Goal: Transaction & Acquisition: Book appointment/travel/reservation

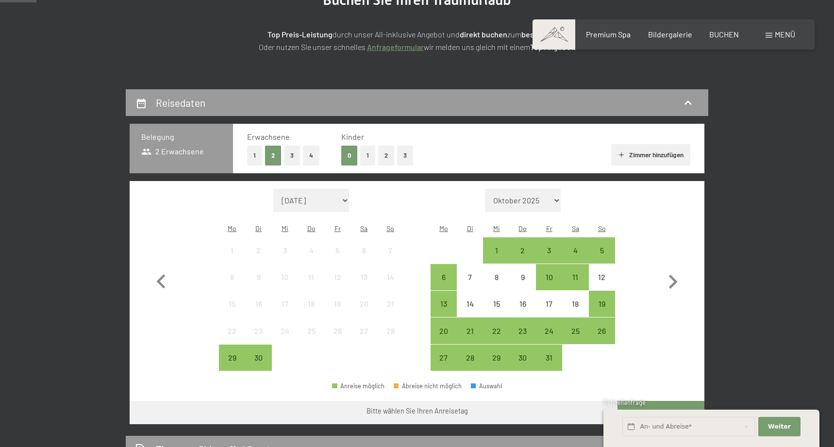
click at [365, 152] on button "1" at bounding box center [367, 156] width 15 height 20
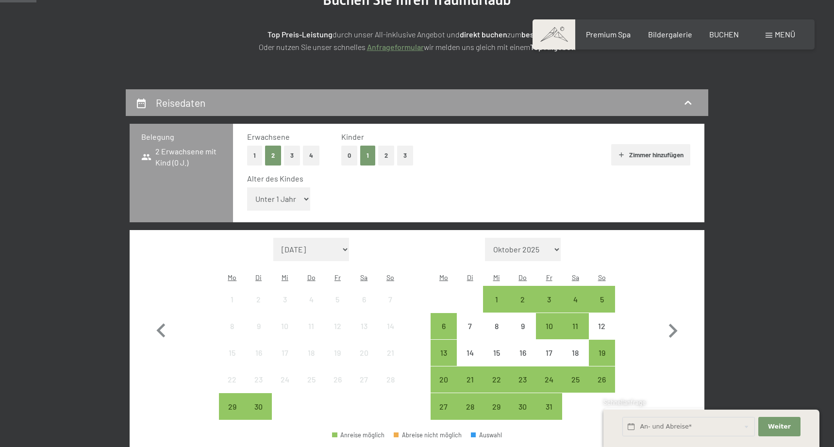
select select "1"
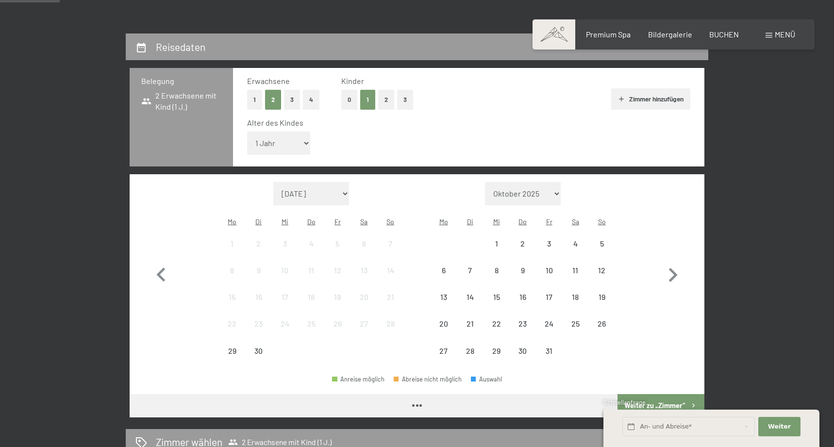
scroll to position [199, 0]
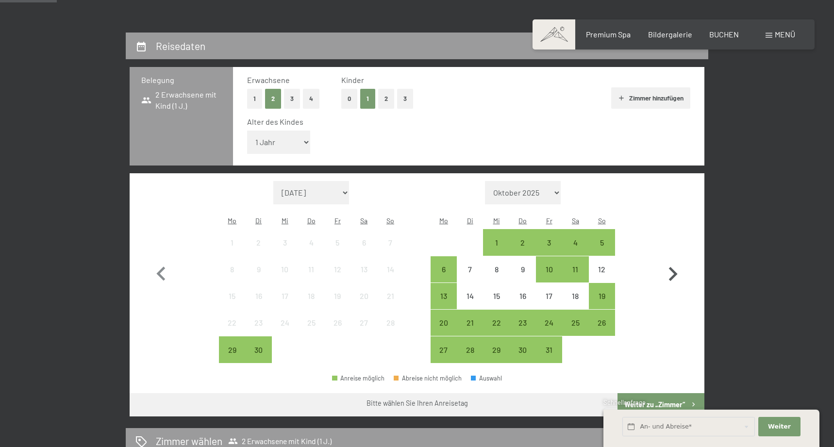
click at [676, 260] on icon "button" at bounding box center [673, 274] width 28 height 28
select select "[DATE]"
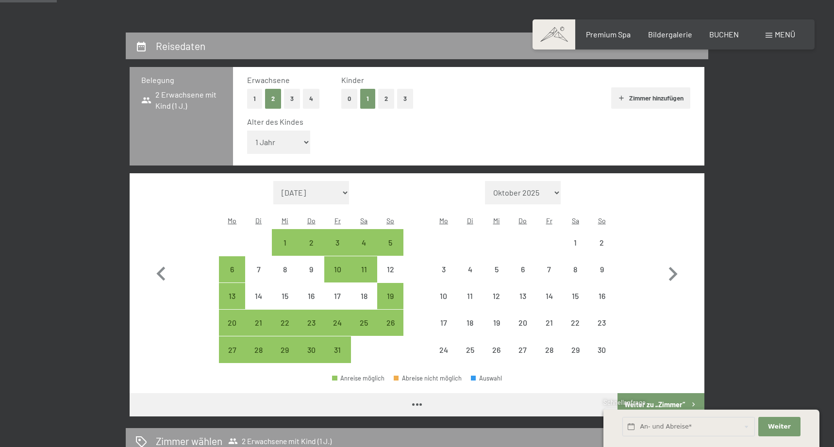
select select "[DATE]"
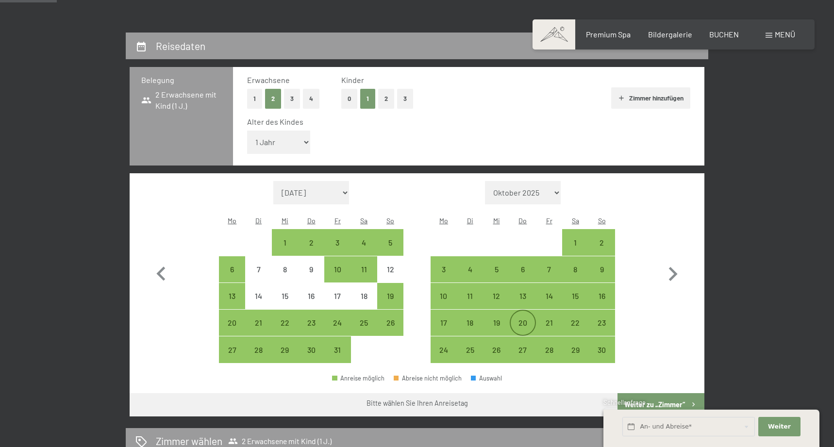
click at [526, 319] on div "20" at bounding box center [523, 331] width 24 height 24
select select "[DATE]"
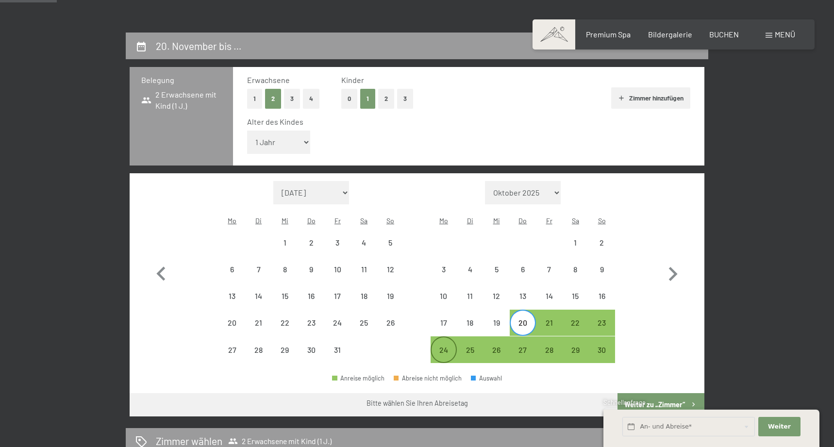
click at [443, 346] on div "24" at bounding box center [443, 358] width 24 height 24
select select "[DATE]"
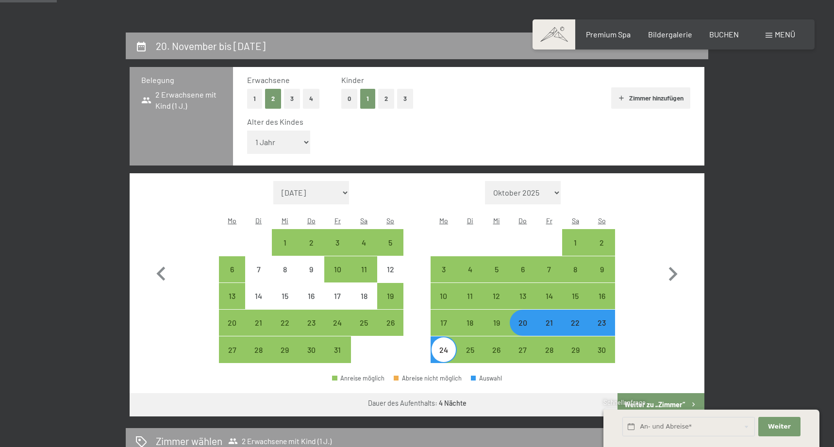
click at [656, 393] on button "Weiter zu „Zimmer“" at bounding box center [660, 404] width 87 height 23
select select "[DATE]"
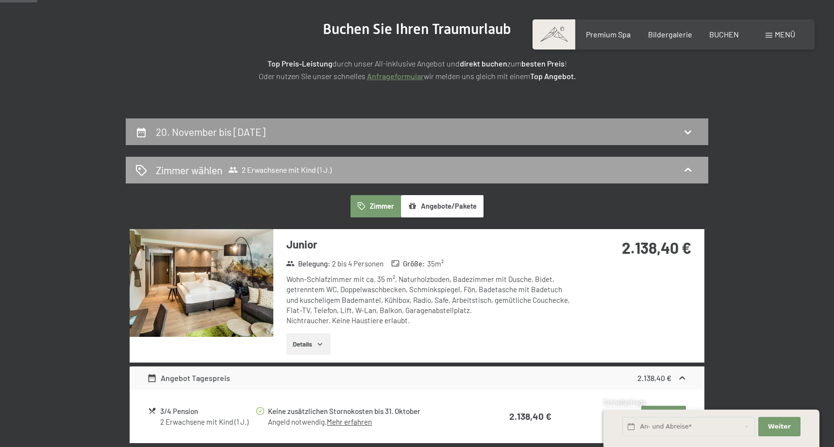
scroll to position [132, 0]
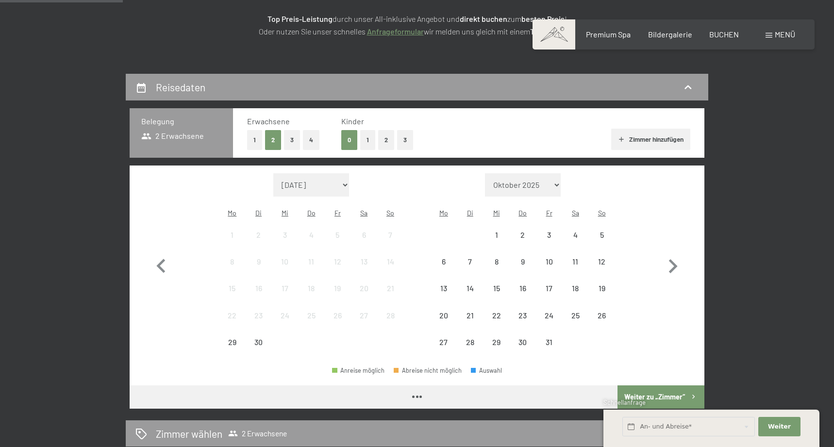
scroll to position [161, 0]
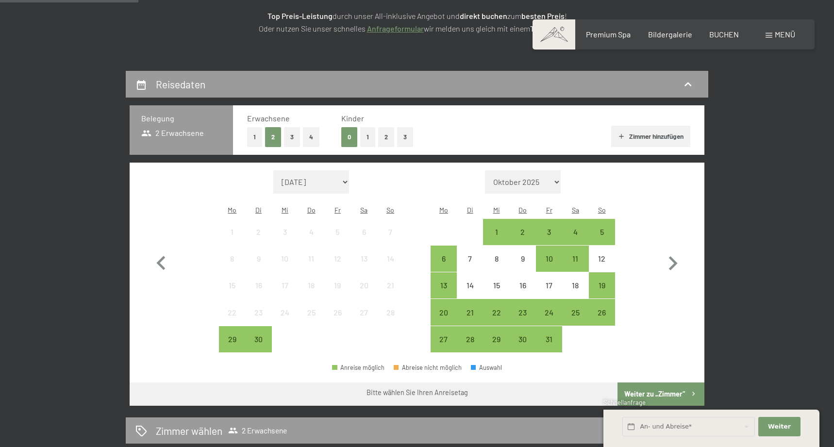
click at [370, 138] on button "1" at bounding box center [367, 137] width 15 height 20
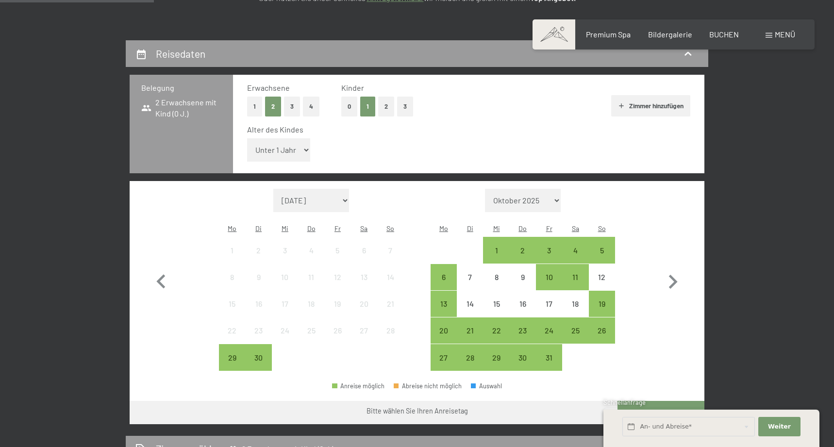
scroll to position [192, 0]
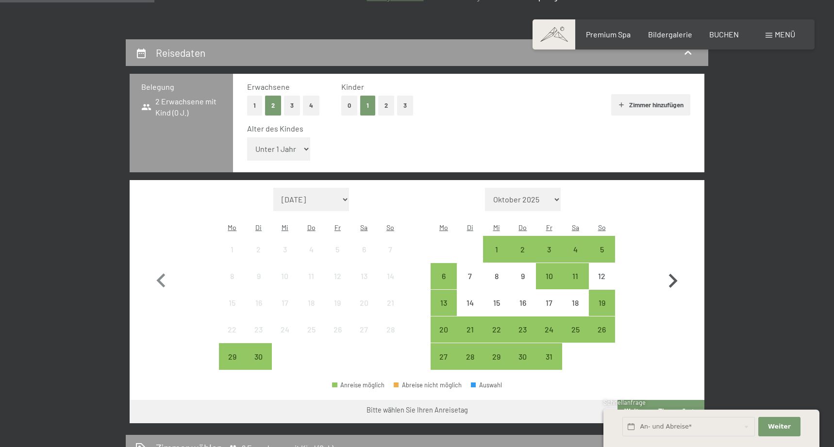
click at [673, 267] on icon "button" at bounding box center [673, 281] width 28 height 28
select select "[DATE]"
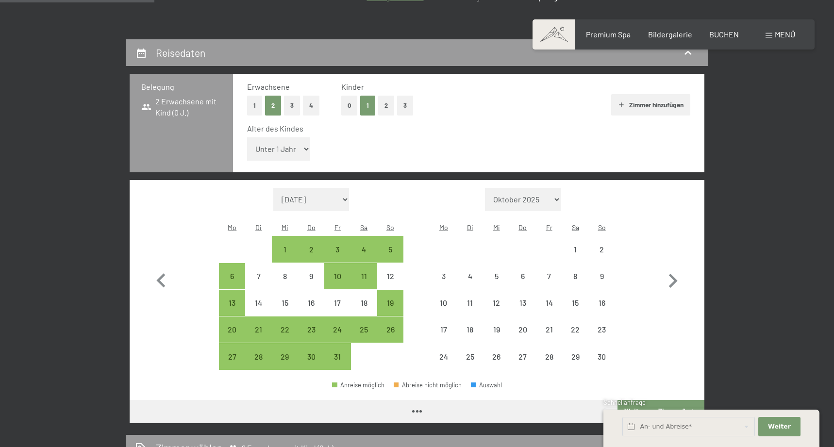
select select "[DATE]"
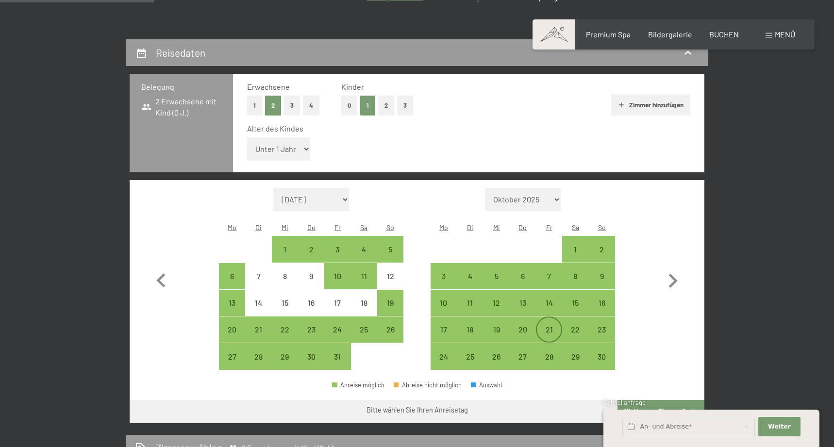
click at [542, 317] on div "21" at bounding box center [549, 329] width 24 height 24
select select "[DATE]"
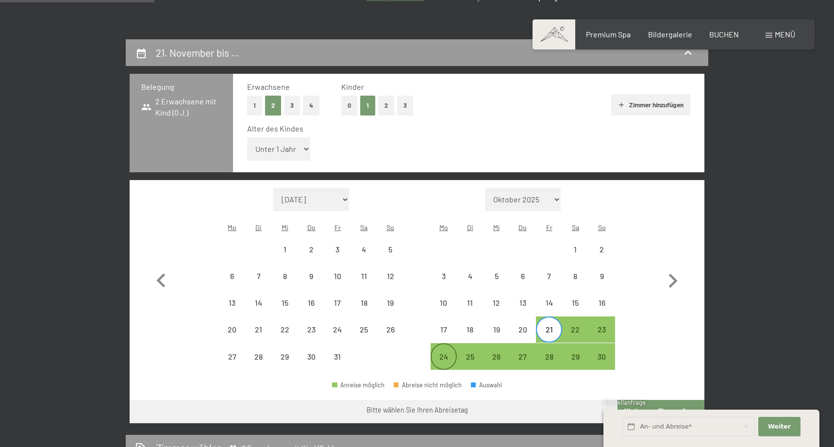
click at [443, 353] on div "24" at bounding box center [443, 365] width 24 height 24
select select "[DATE]"
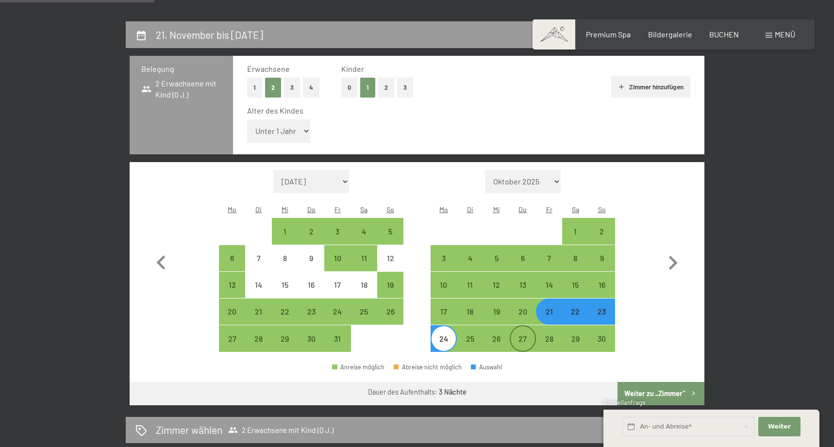
scroll to position [239, 0]
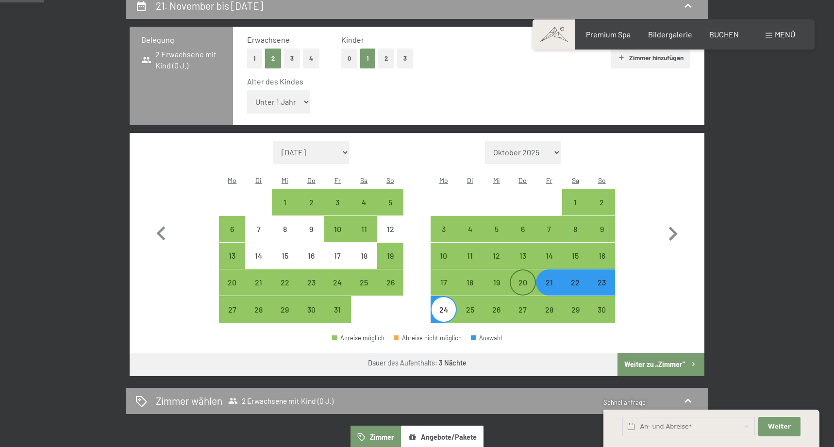
click at [530, 270] on div "20" at bounding box center [523, 282] width 24 height 24
select select "[DATE]"
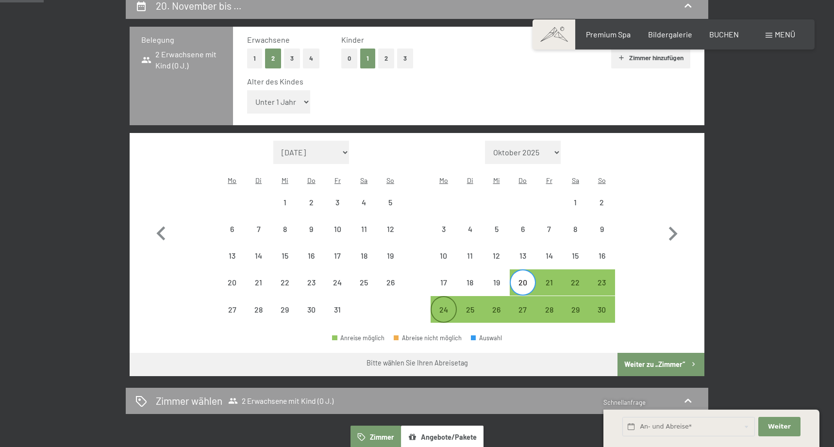
click at [448, 297] on div "24" at bounding box center [443, 309] width 24 height 24
select select "[DATE]"
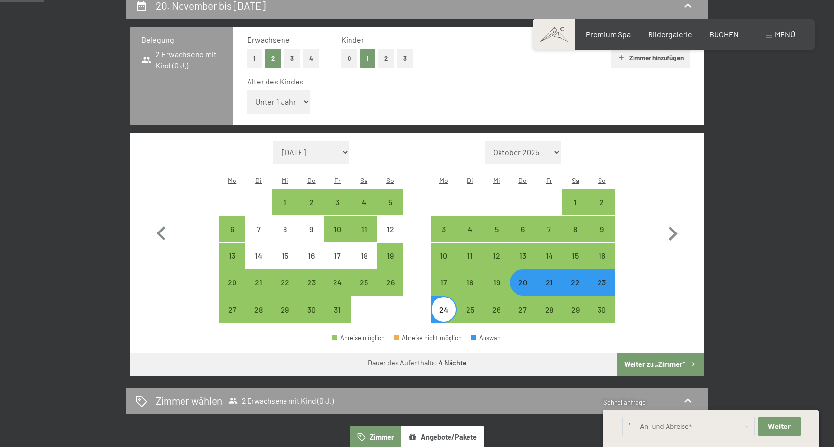
click at [646, 353] on button "Weiter zu „Zimmer“" at bounding box center [660, 364] width 87 height 23
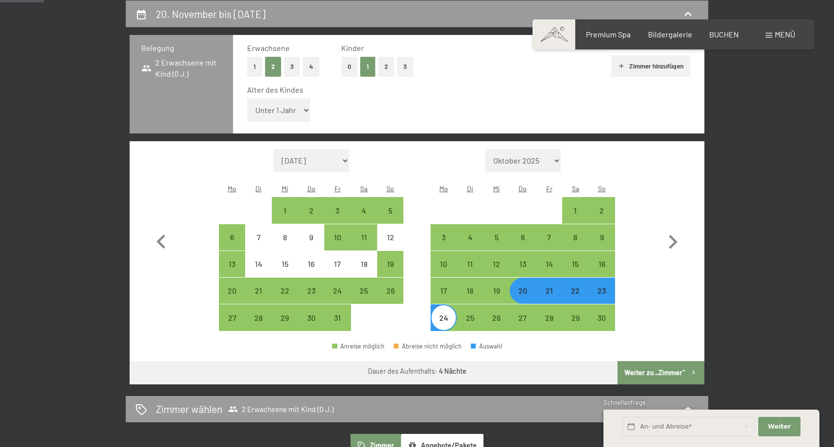
select select "[DATE]"
